Goal: Browse casually: Explore the website without a specific task or goal

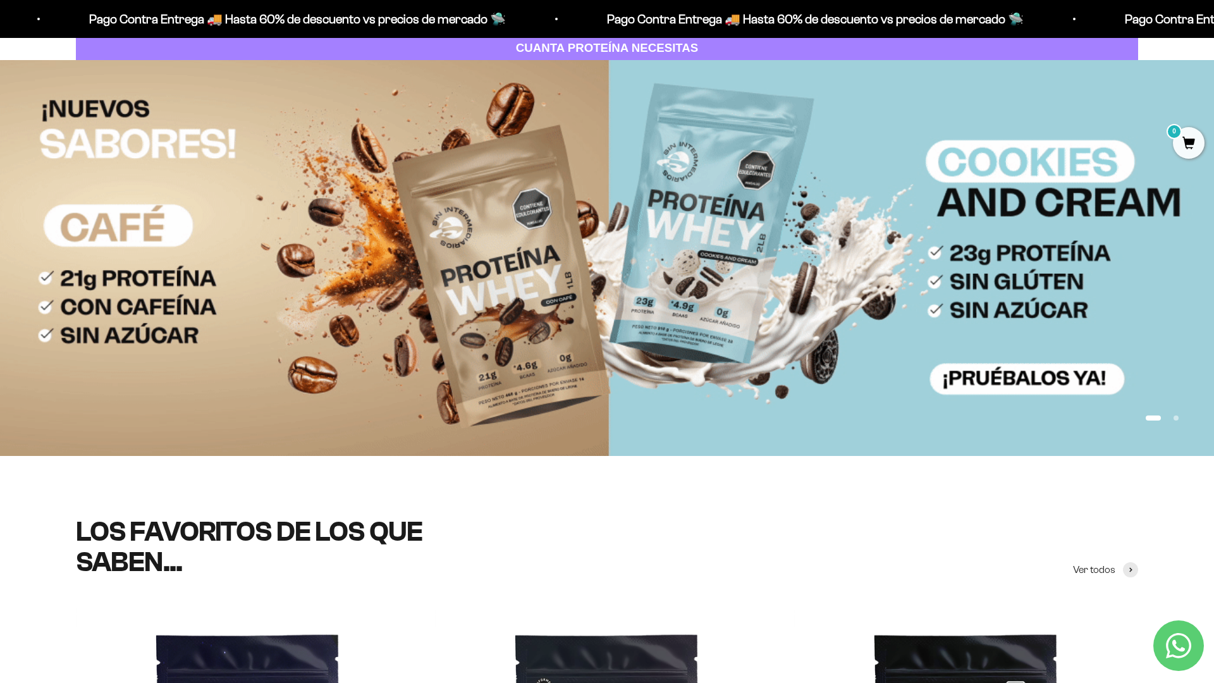
scroll to position [183, 0]
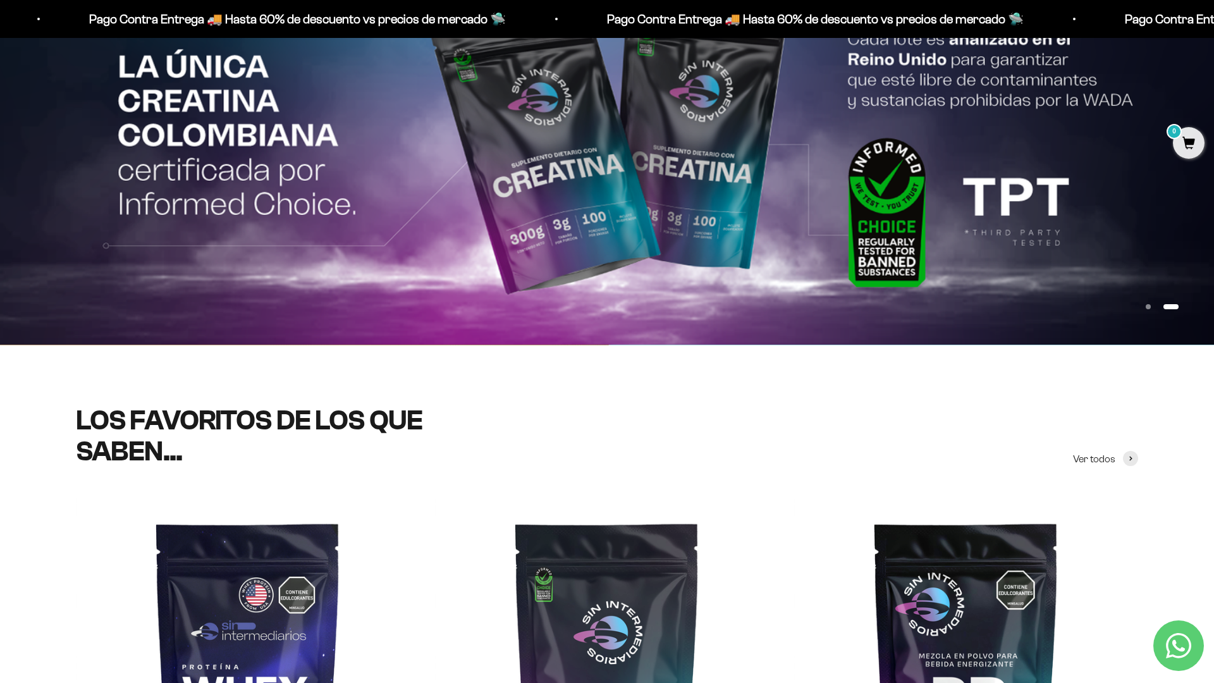
scroll to position [300, 0]
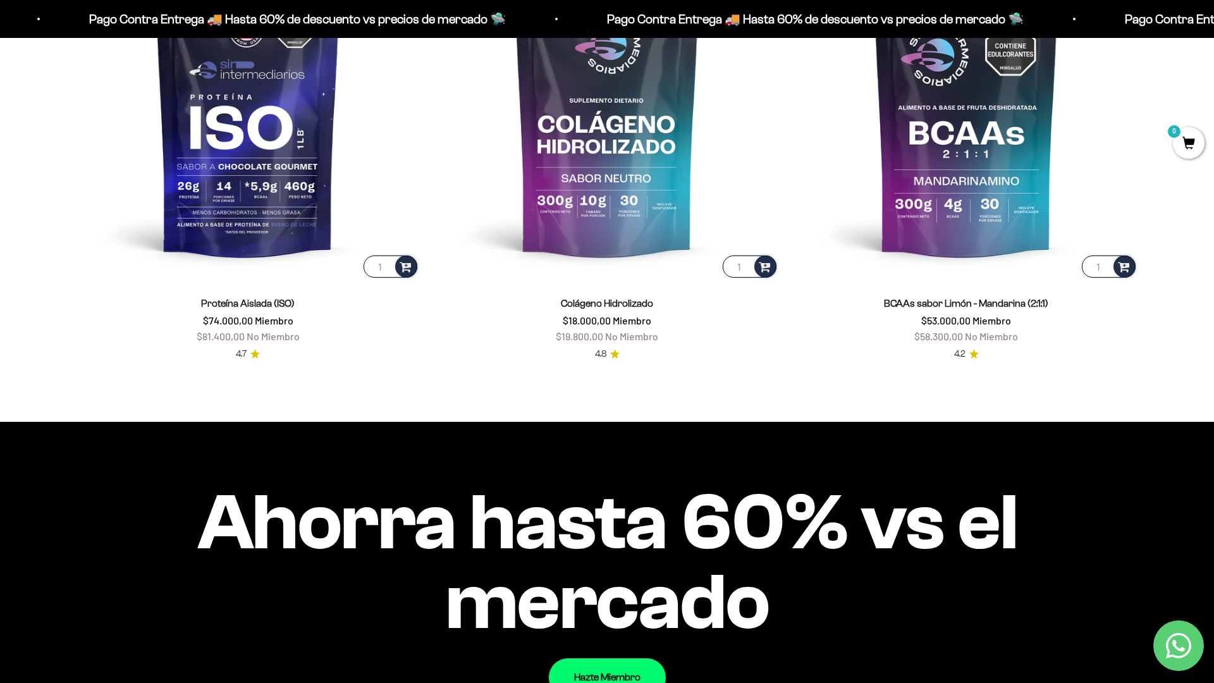
scroll to position [1348, 0]
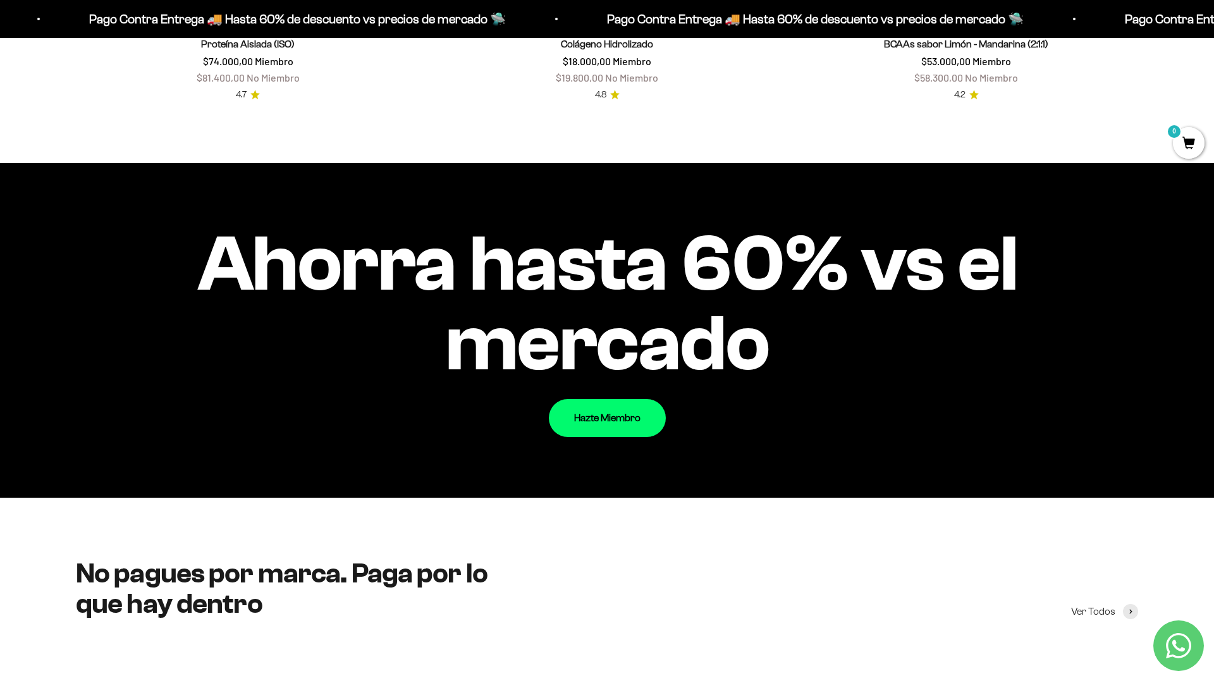
scroll to position [1629, 0]
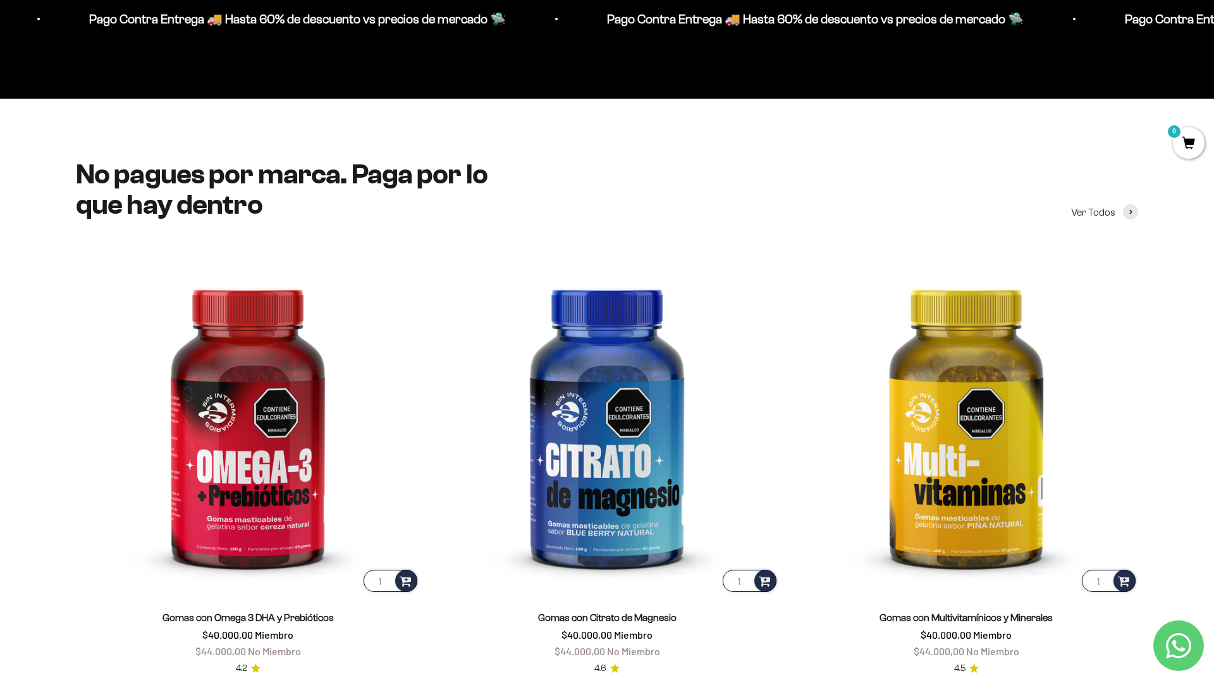
scroll to position [1857, 0]
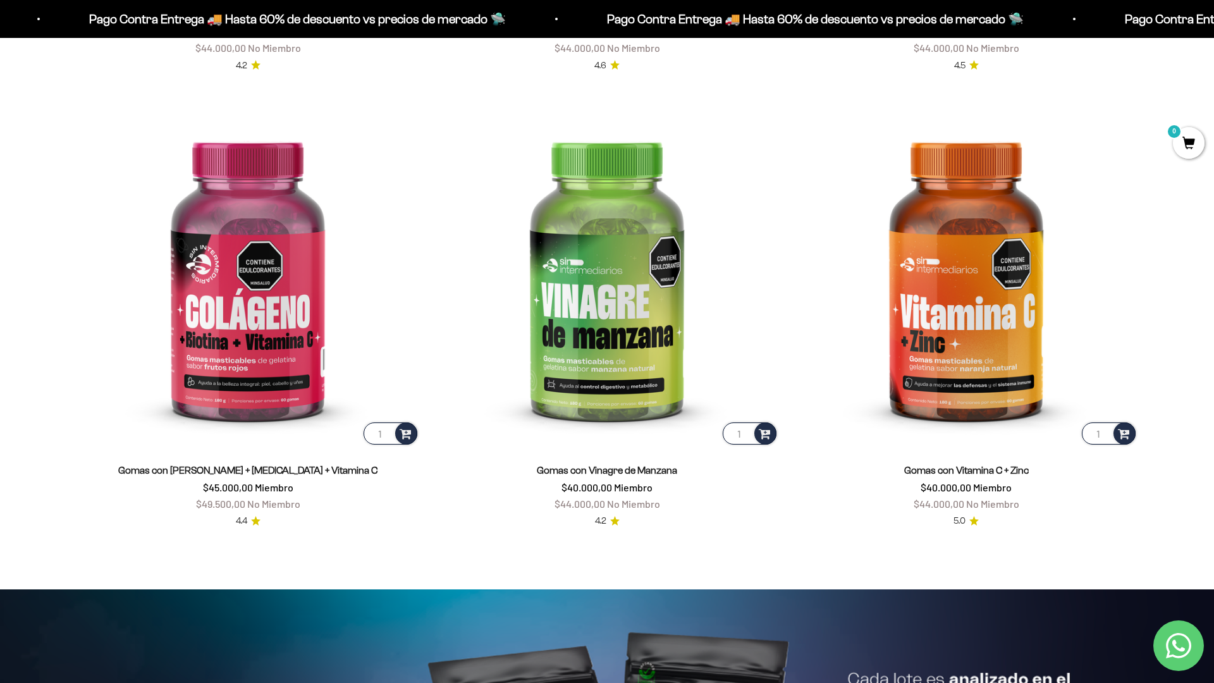
click at [1213, 28] on html "Ir al contenido Pago Contra Entrega 🚚 Hasta 60% de descuento vs precios [PERSON…" at bounding box center [607, 593] width 1214 height 6108
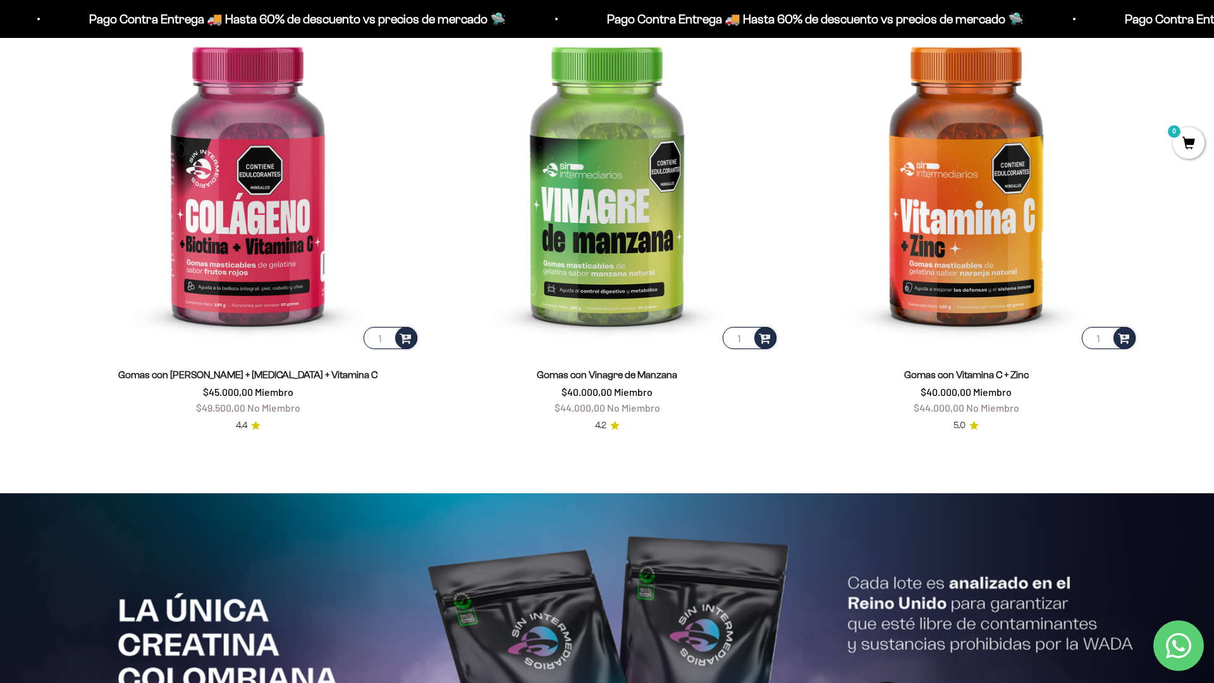
click at [202, 682] on html "Ir al contenido Pago Contra Entrega 🚚 Hasta 60% de descuento vs precios [PERSON…" at bounding box center [607, 498] width 1214 height 6108
click at [1213, 28] on html "Ir al contenido Pago Contra Entrega 🚚 Hasta 60% de descuento vs precios [PERSON…" at bounding box center [607, 498] width 1214 height 6108
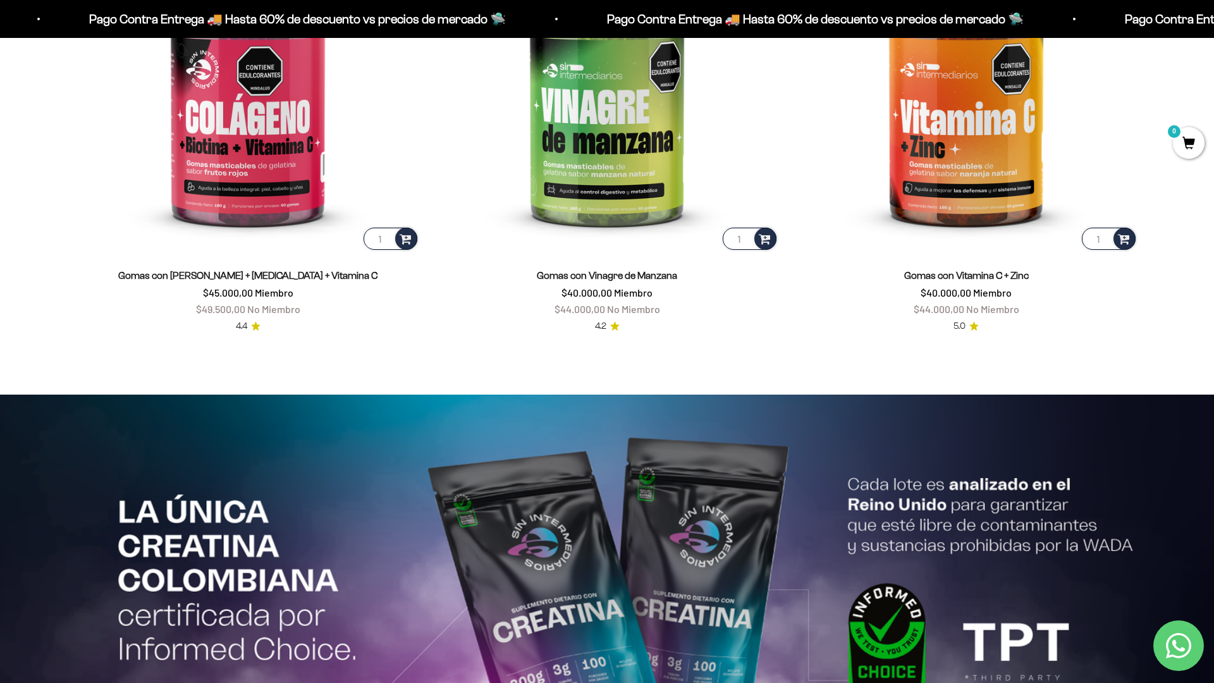
click at [1213, 28] on html "Ir al contenido Pago Contra Entrega 🚚 Hasta 60% de descuento vs precios [PERSON…" at bounding box center [607, 399] width 1214 height 6108
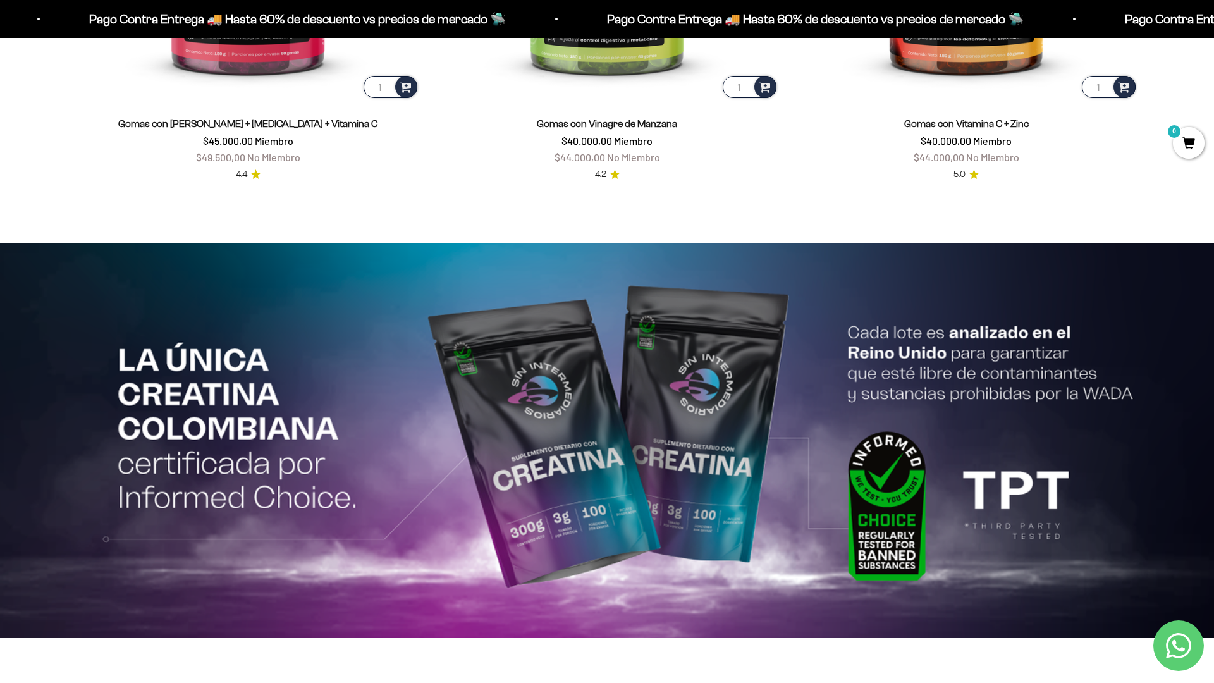
click at [1213, 28] on html "Ir al contenido Pago Contra Entrega 🚚 Hasta 60% de descuento vs precios [PERSON…" at bounding box center [607, 247] width 1214 height 6108
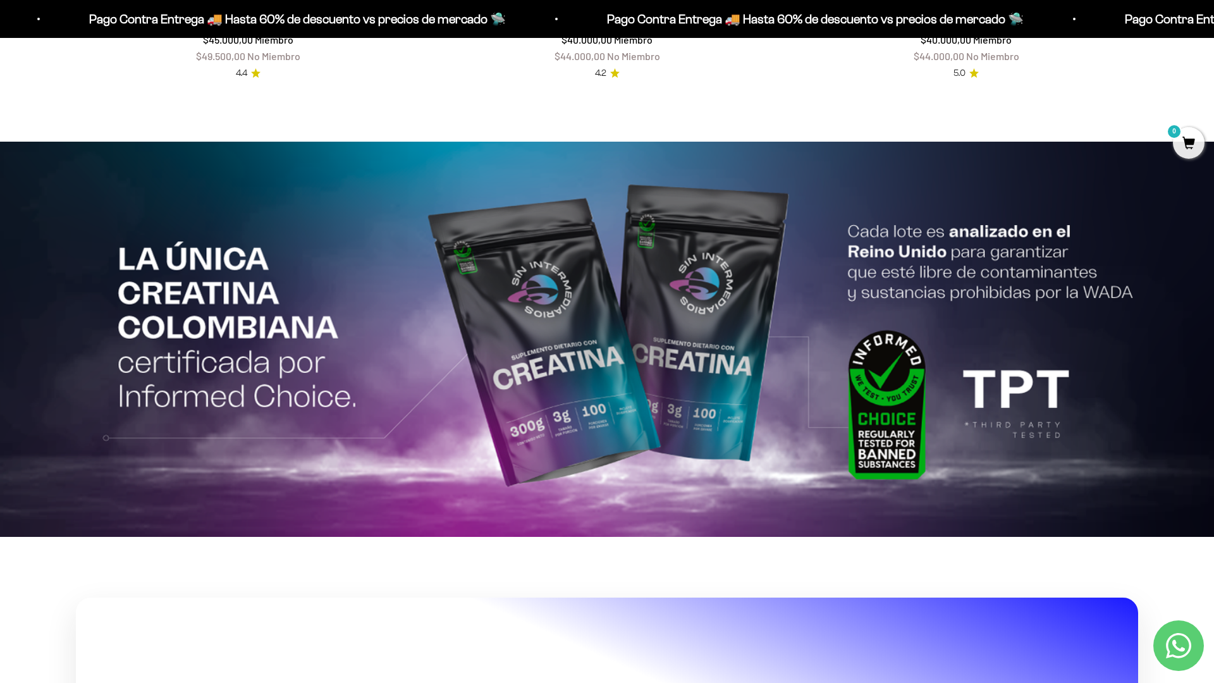
click at [202, 682] on html "Ir al contenido Pago Contra Entrega 🚚 Hasta 60% de descuento vs precios [PERSON…" at bounding box center [607, 146] width 1214 height 6108
click at [1213, 28] on html "Ir al contenido Pago Contra Entrega 🚚 Hasta 60% de descuento vs precios [PERSON…" at bounding box center [607, 146] width 1214 height 6108
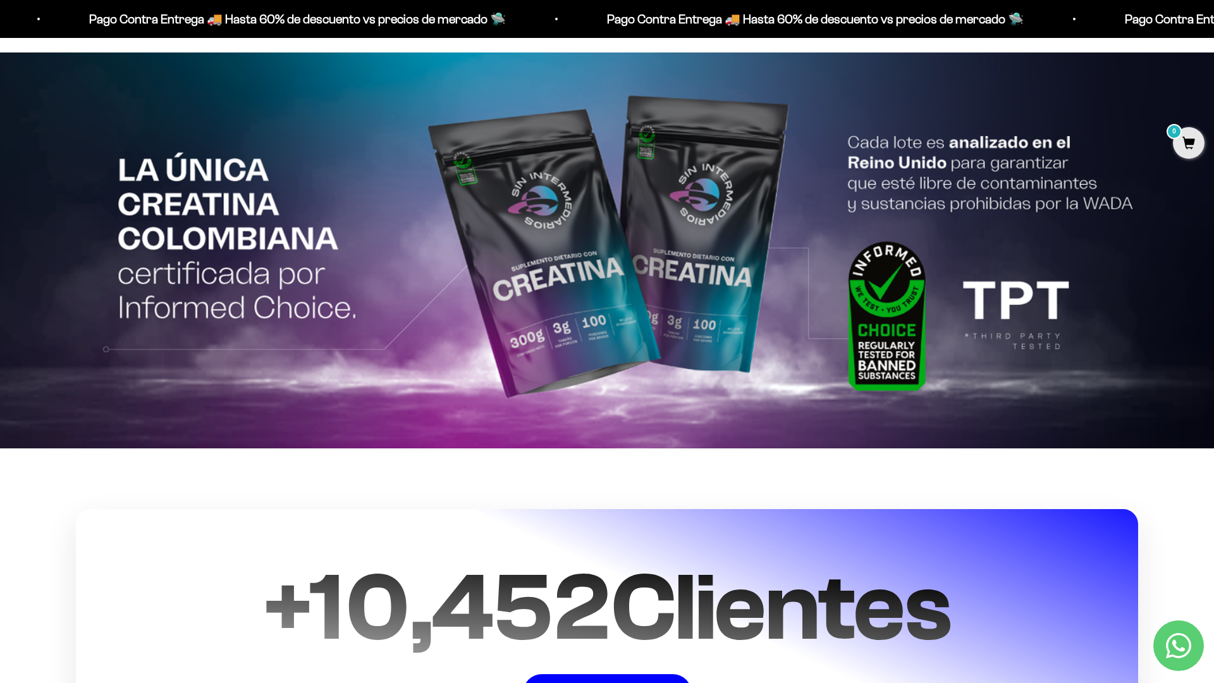
click at [1213, 28] on html "Ir al contenido Pago Contra Entrega 🚚 Hasta 60% de descuento vs precios [PERSON…" at bounding box center [607, 57] width 1214 height 6108
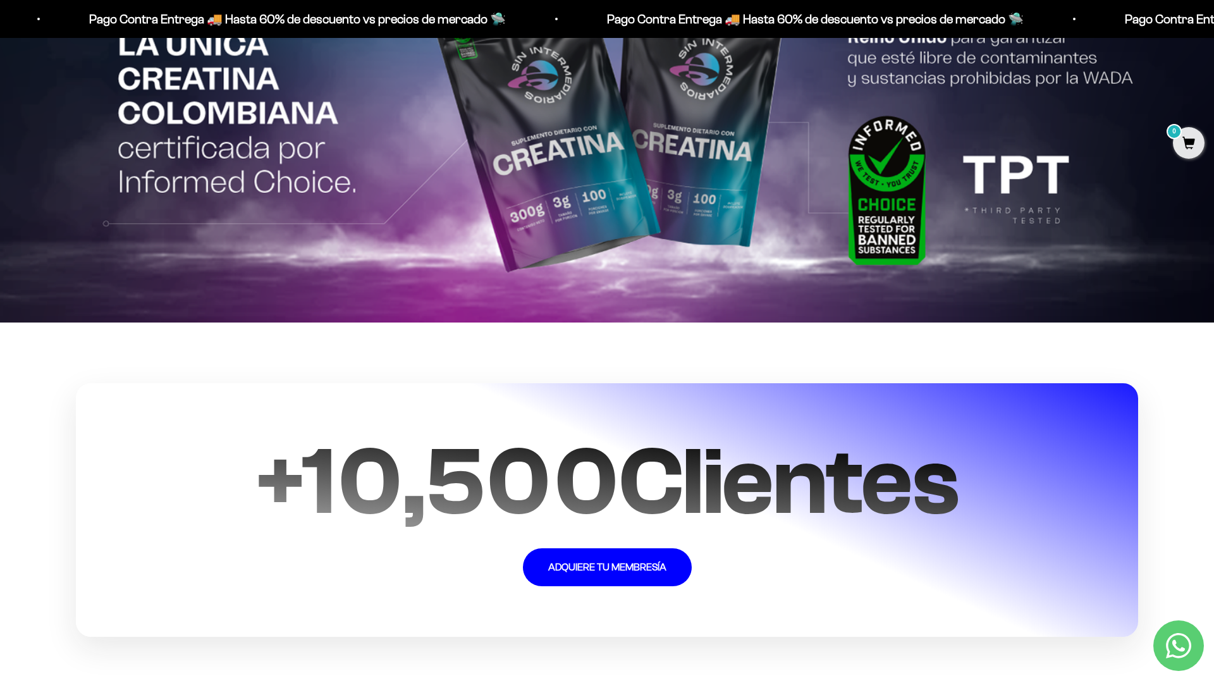
scroll to position [3123, 0]
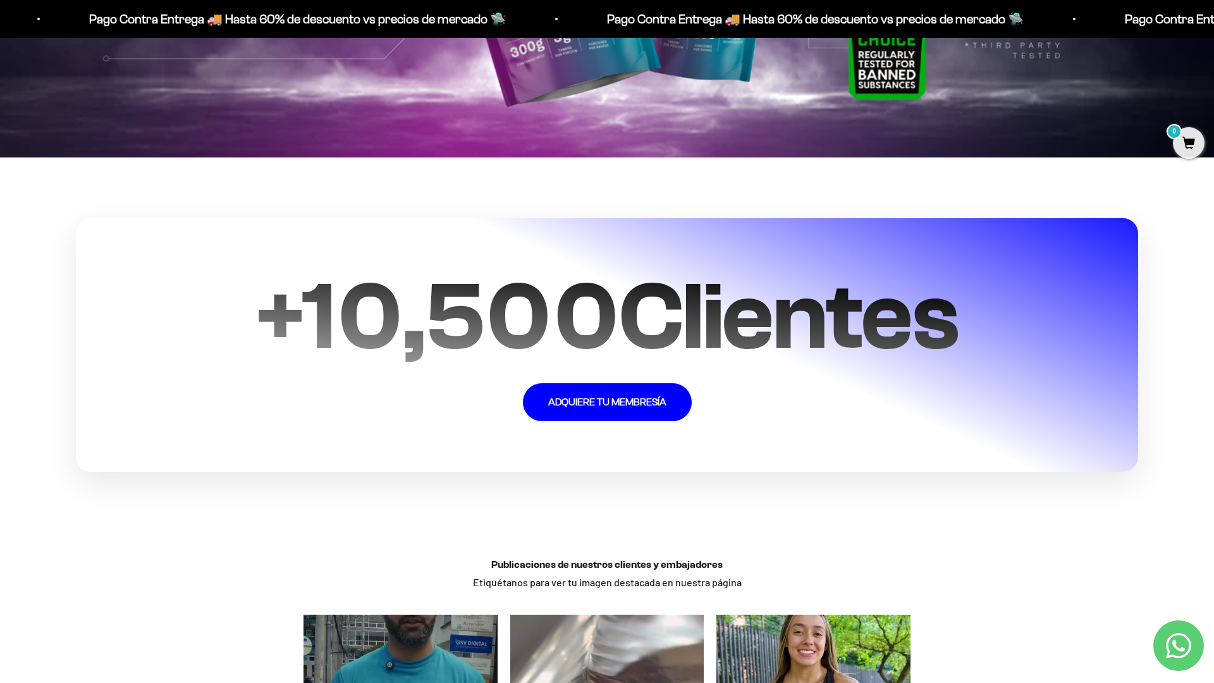
click at [967, 176] on section "+ 10,500 Clientes ADQUIERE TU MEMBRESÍA" at bounding box center [607, 344] width 1214 height 375
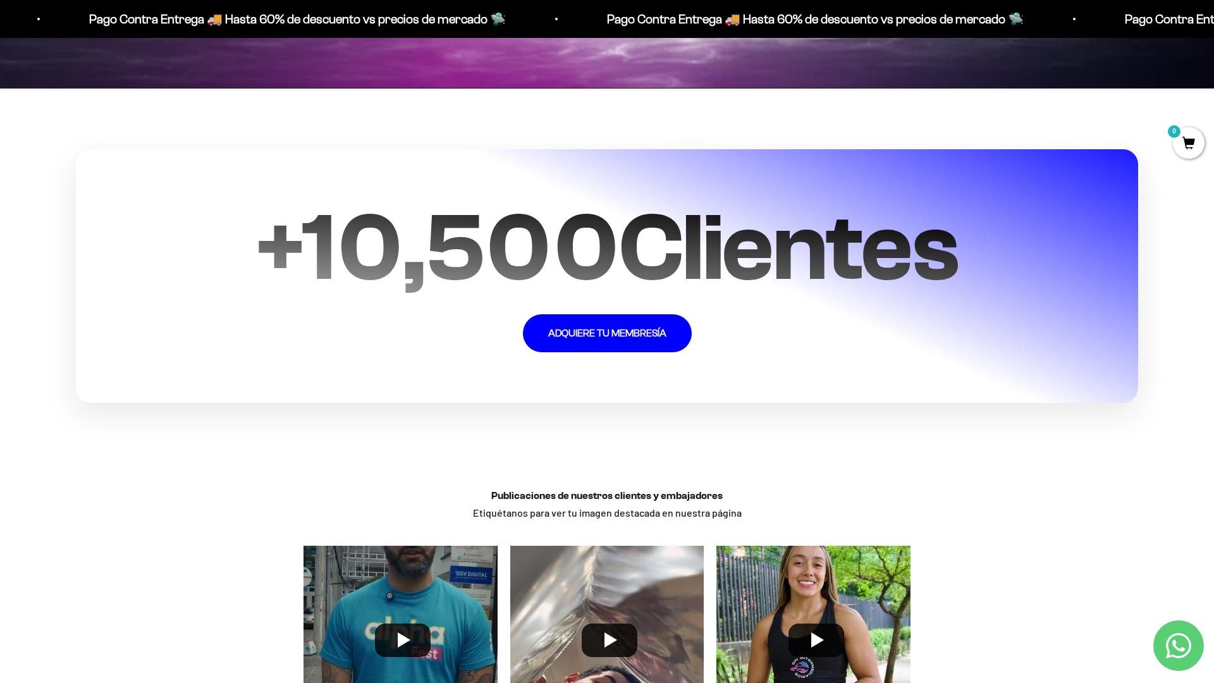
scroll to position [3356, 0]
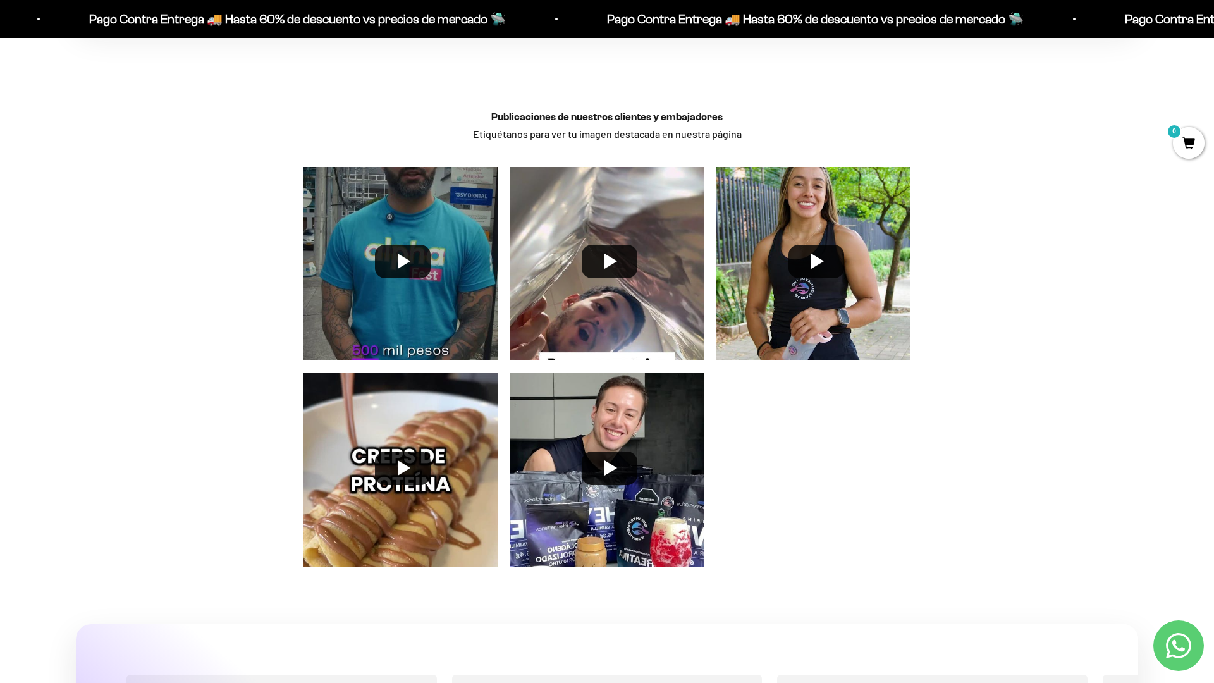
click at [1171, 489] on div "Publicaciones de nuestros clientes y embajadores Etiquétanos para ver tu imagen…" at bounding box center [607, 354] width 1214 height 514
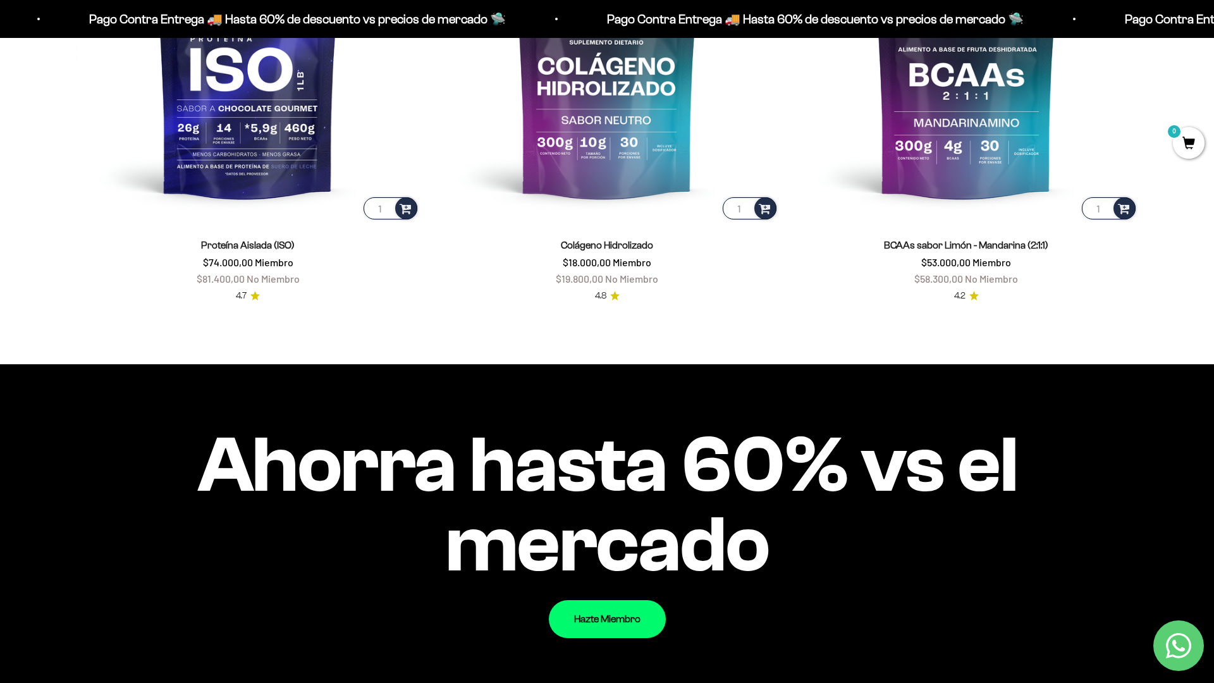
scroll to position [0, 0]
